Goal: Obtain resource: Download file/media

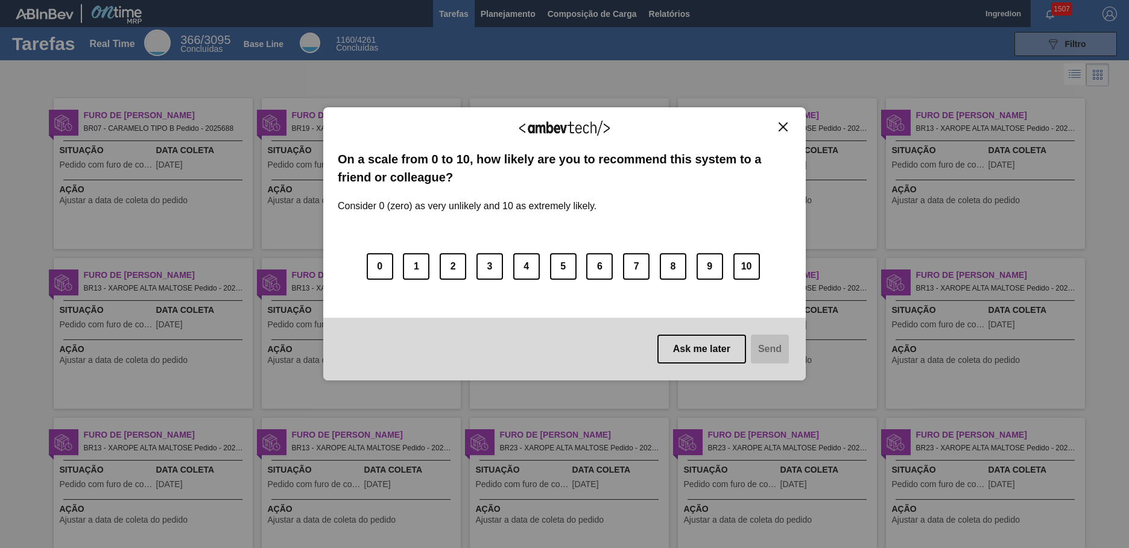
click at [783, 127] on img "Close" at bounding box center [782, 126] width 9 height 9
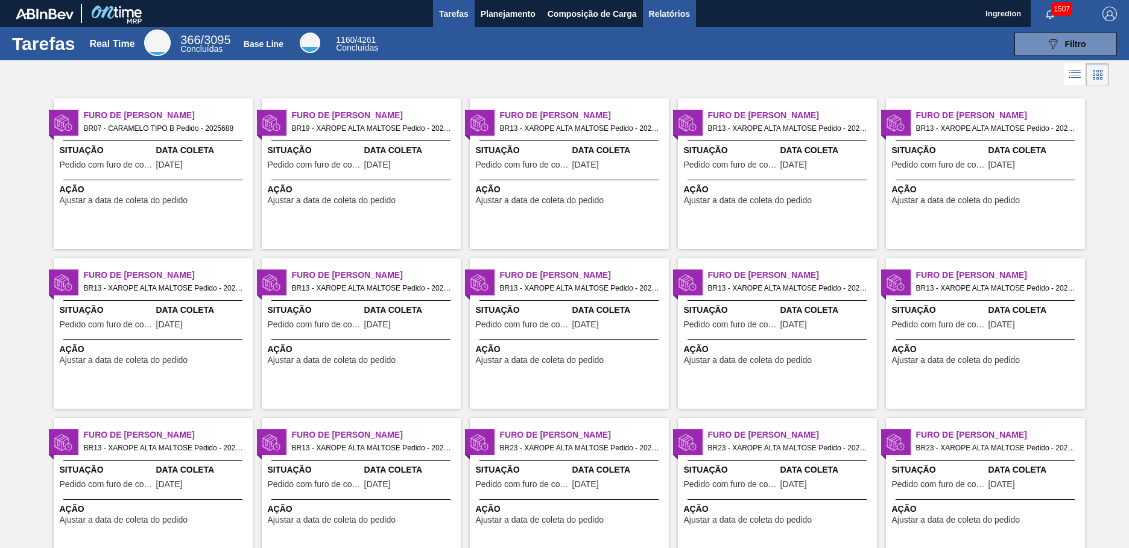
click at [668, 13] on span "Relatórios" at bounding box center [669, 14] width 41 height 14
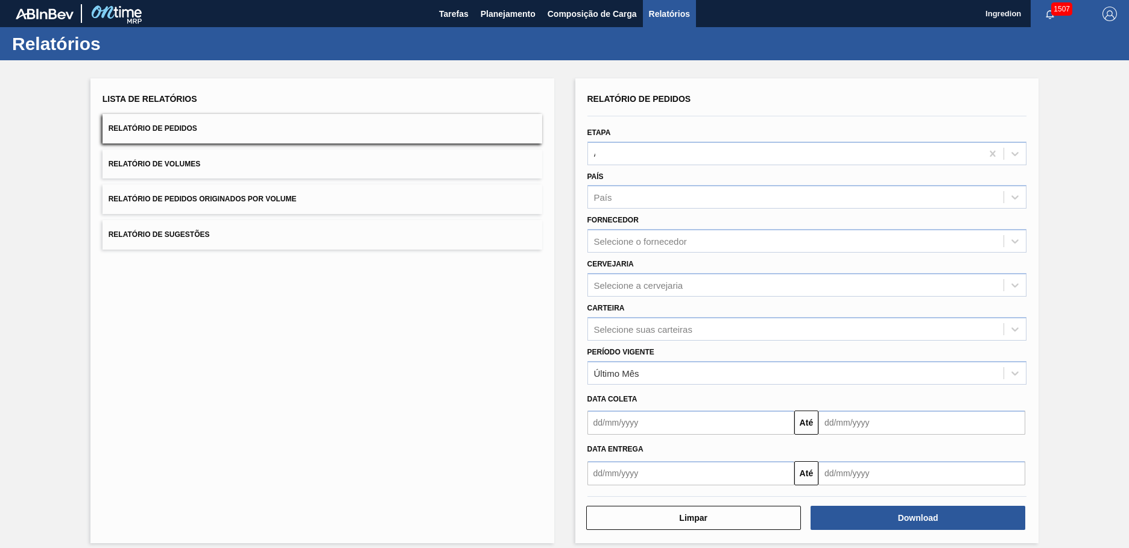
type input "Aguardando Faturamento"
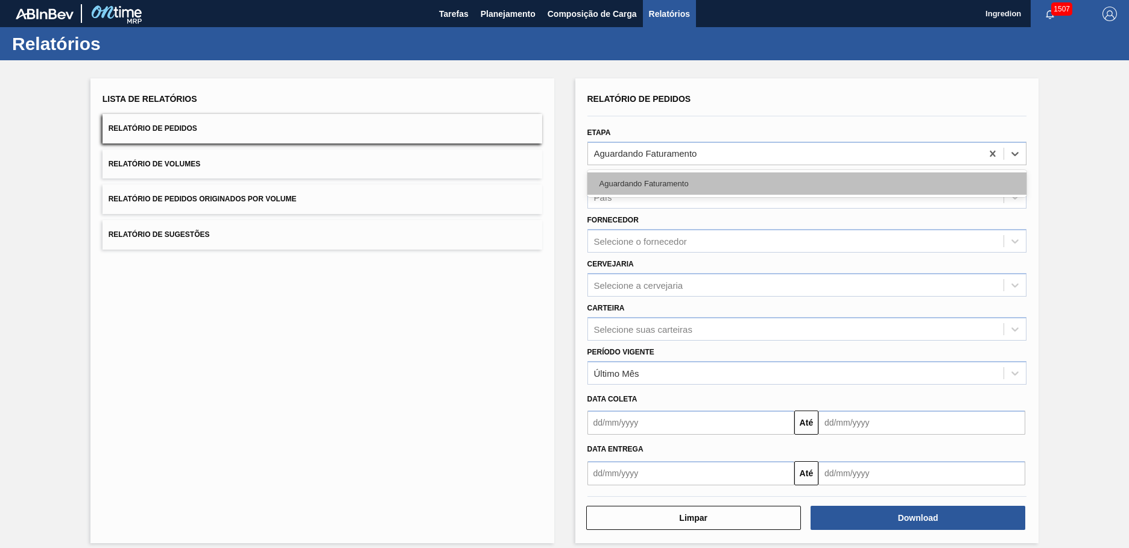
click at [805, 183] on div "Aguardando Faturamento" at bounding box center [807, 183] width 440 height 22
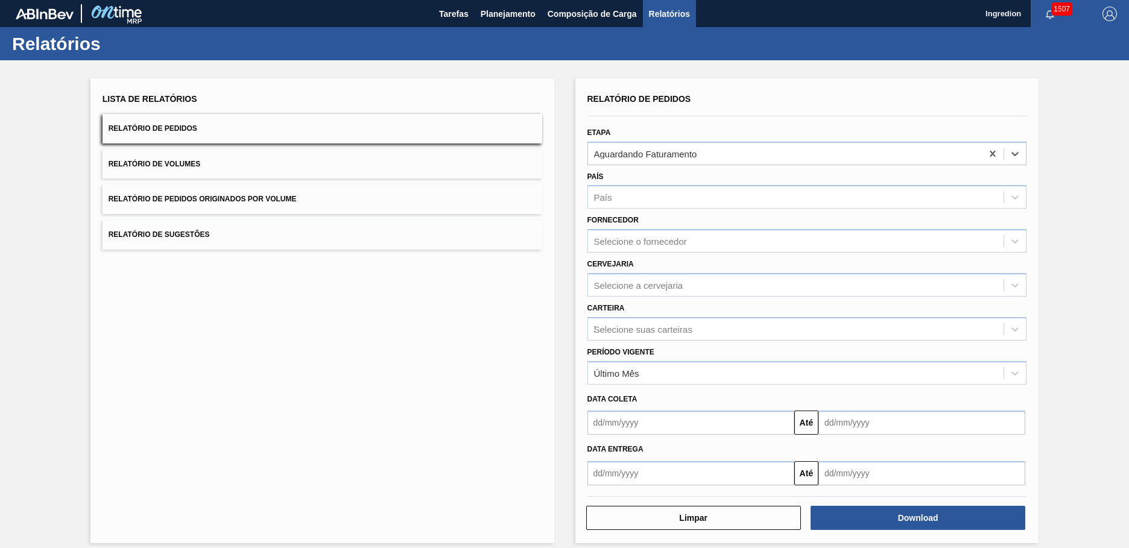
type input "Xarope"
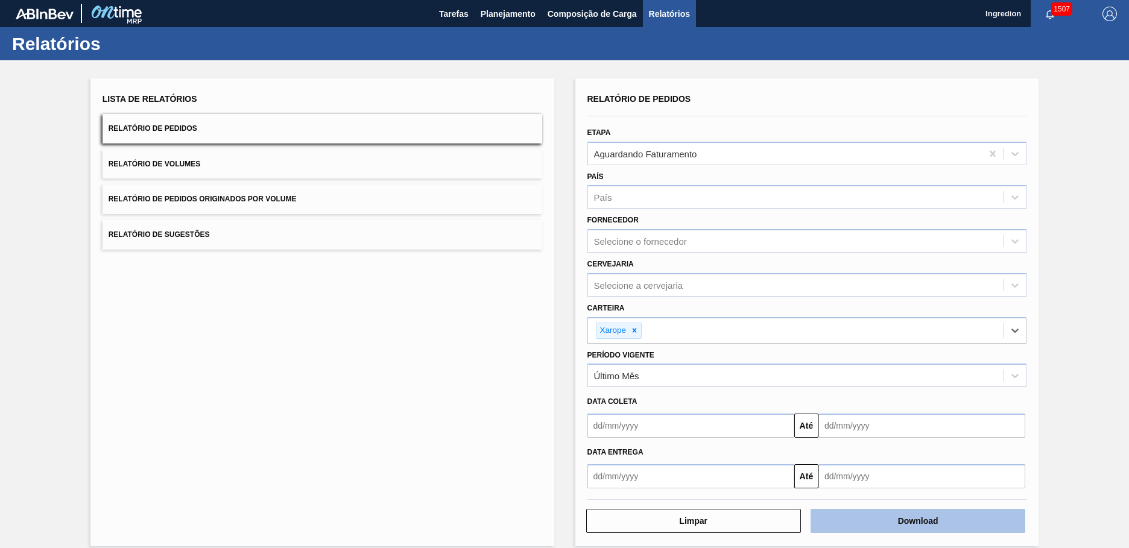
click at [916, 521] on button "Download" at bounding box center [917, 521] width 215 height 24
